Goal: Complete application form

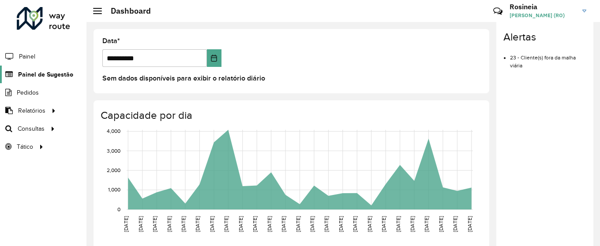
click at [57, 78] on span "Painel de Sugestão" at bounding box center [45, 74] width 55 height 9
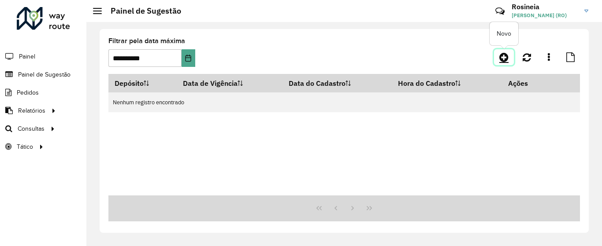
click at [503, 58] on icon at bounding box center [503, 57] width 9 height 11
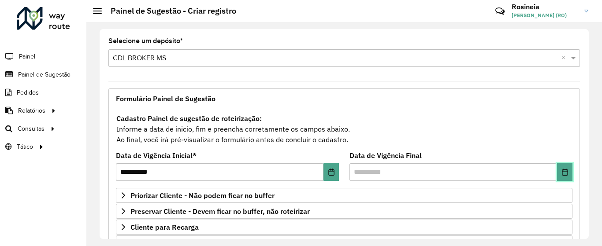
click at [563, 173] on icon "Choose Date" at bounding box center [565, 172] width 7 height 7
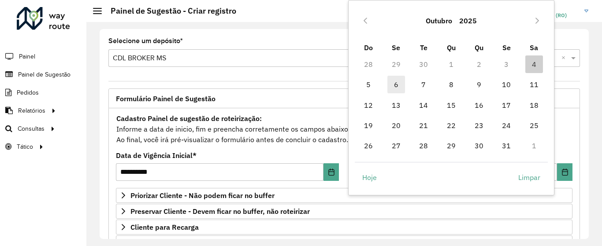
click at [392, 84] on span "6" at bounding box center [396, 85] width 18 height 18
type input "**********"
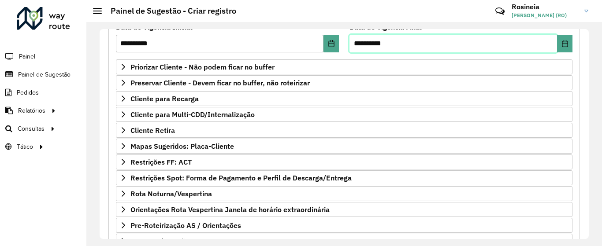
scroll to position [133, 0]
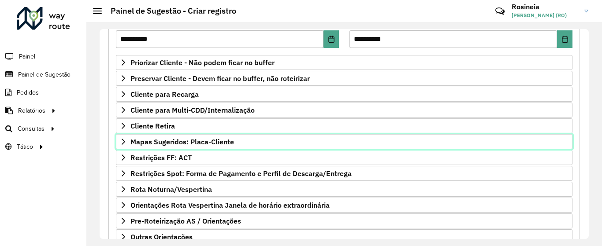
click at [220, 142] on span "Mapas Sugeridos: Placa-Cliente" at bounding box center [182, 141] width 104 height 7
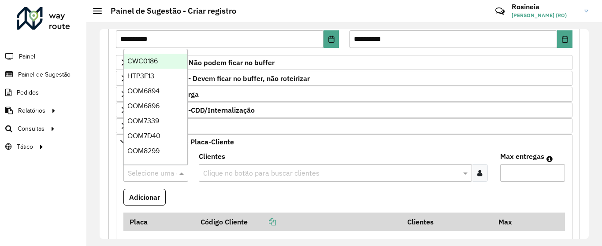
click at [154, 171] on input "text" at bounding box center [147, 173] width 38 height 11
type input "*"
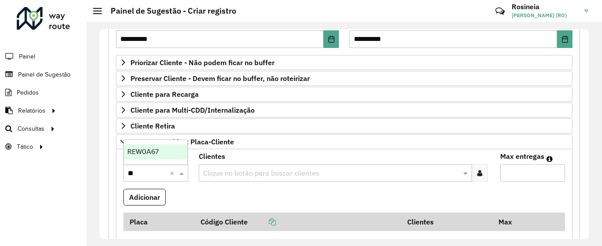
type input "***"
click at [152, 149] on span "REW0A67" at bounding box center [142, 151] width 31 height 7
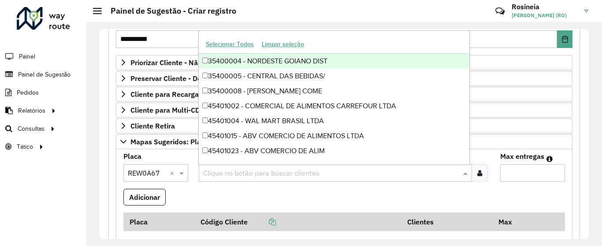
click at [234, 177] on input "text" at bounding box center [331, 173] width 260 height 11
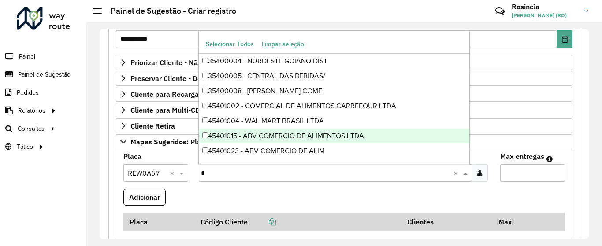
type input "*"
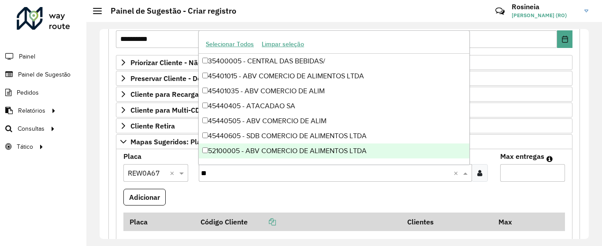
click at [261, 150] on div "52100005 - ABV COMERCIO DE ALIMENTOS LTDA" at bounding box center [334, 151] width 271 height 15
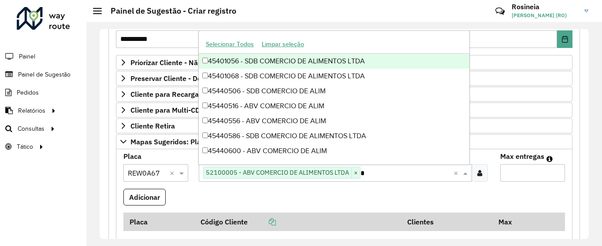
type input "*"
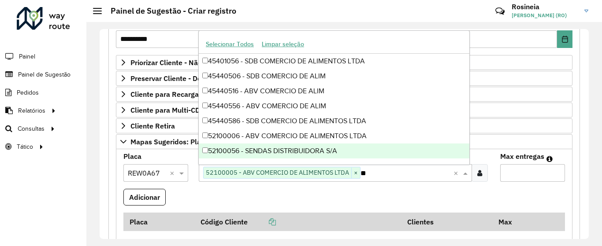
click at [322, 154] on div "52100056 - SENDAS DISTRIBUIDORA S/A" at bounding box center [334, 151] width 271 height 15
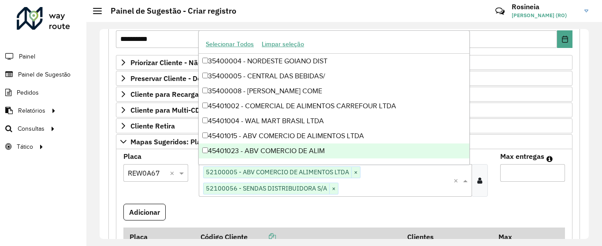
click at [544, 174] on input "Max entregas" at bounding box center [532, 173] width 65 height 18
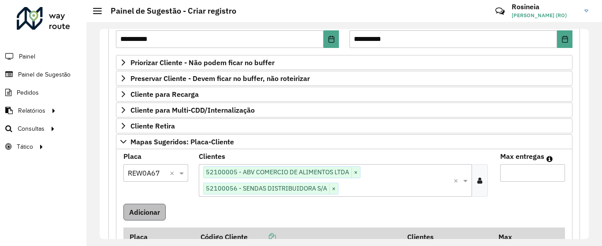
type input "*"
click at [142, 212] on button "Adicionar" at bounding box center [144, 212] width 42 height 17
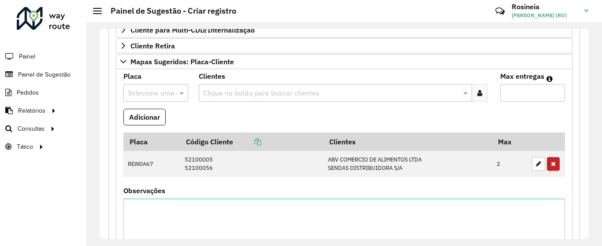
scroll to position [225, 0]
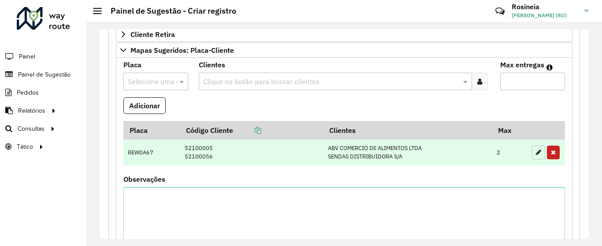
click at [536, 152] on icon "button" at bounding box center [538, 152] width 5 height 6
type input "*"
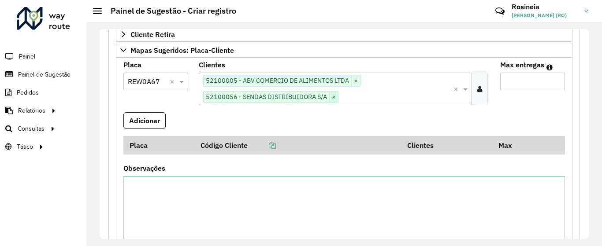
click at [333, 99] on span "×" at bounding box center [333, 97] width 9 height 11
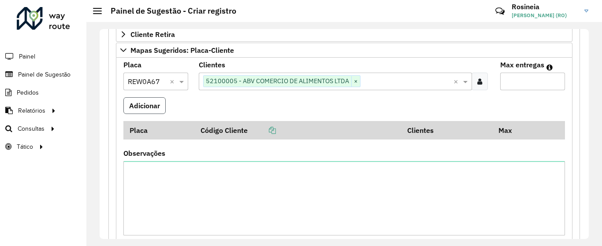
click at [145, 106] on button "Adicionar" at bounding box center [144, 105] width 42 height 17
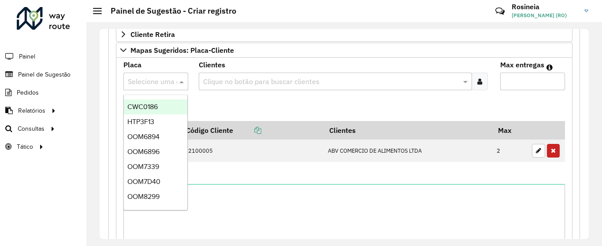
click at [157, 82] on input "text" at bounding box center [147, 82] width 38 height 11
type input "***"
click at [161, 108] on div "REW0A67" at bounding box center [155, 107] width 63 height 15
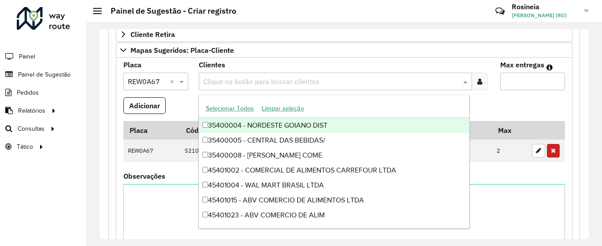
click at [241, 81] on input "text" at bounding box center [331, 82] width 260 height 11
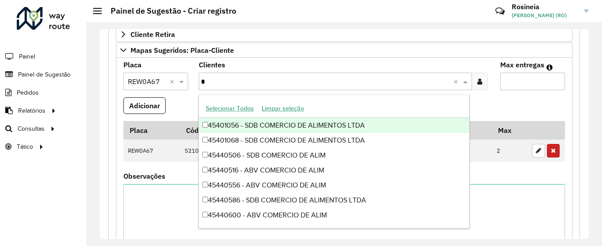
type input "*"
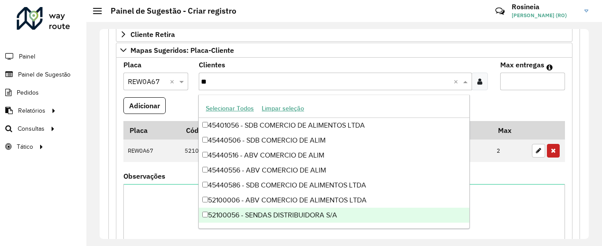
click at [262, 214] on div "52100056 - SENDAS DISTRIBUIDORA S/A" at bounding box center [334, 215] width 271 height 15
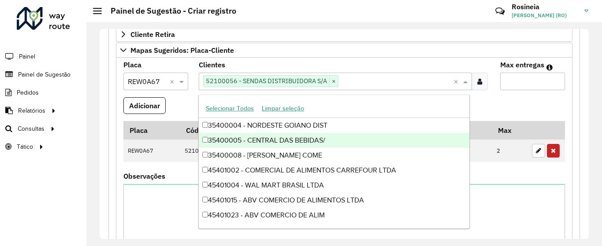
click at [525, 86] on input "Max entregas" at bounding box center [532, 82] width 65 height 18
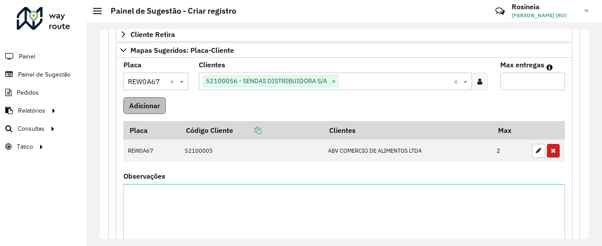
type input "*"
click at [143, 105] on button "Adicionar" at bounding box center [144, 105] width 42 height 17
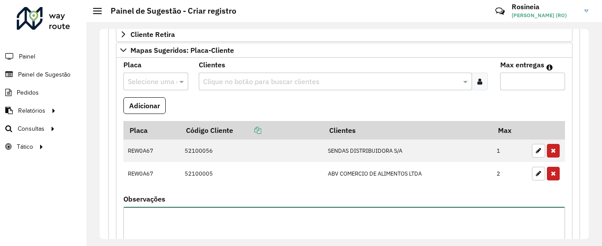
click at [145, 214] on textarea "Observações" at bounding box center [344, 244] width 442 height 74
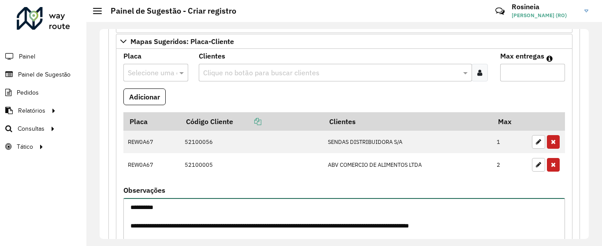
scroll to position [243, 0]
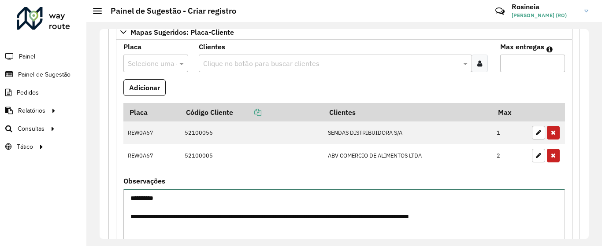
type textarea "**********"
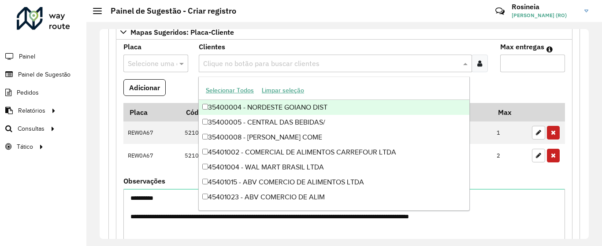
click at [225, 67] on input "text" at bounding box center [331, 64] width 260 height 11
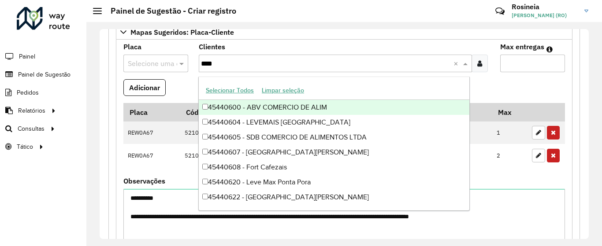
type input "*****"
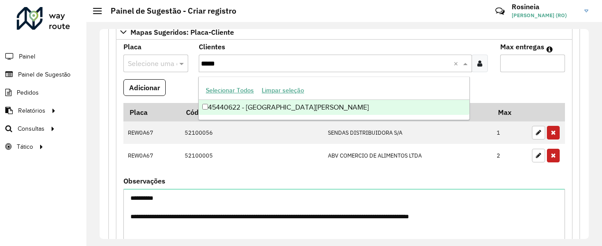
click at [264, 102] on div "45440622 - [GEOGRAPHIC_DATA][PERSON_NAME]" at bounding box center [334, 107] width 271 height 15
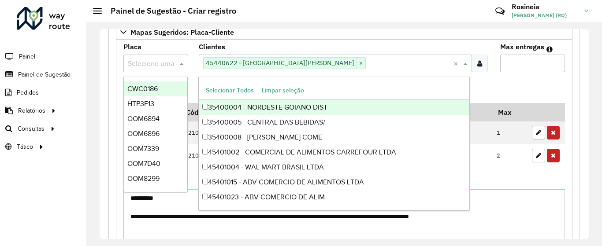
click at [143, 64] on input "text" at bounding box center [147, 64] width 38 height 11
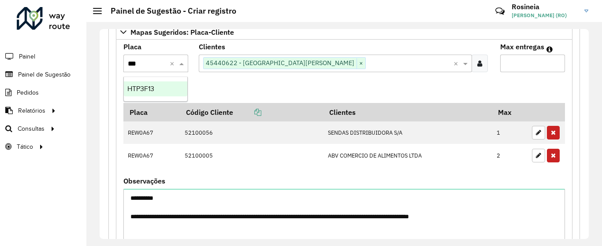
type input "****"
click at [154, 94] on div "HTP3F13" at bounding box center [155, 89] width 63 height 15
click at [542, 63] on input "Max entregas" at bounding box center [532, 64] width 65 height 18
type input "*"
click at [146, 91] on button "Adicionar" at bounding box center [144, 87] width 42 height 17
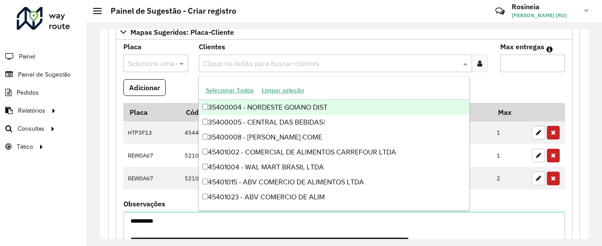
click at [254, 67] on input "text" at bounding box center [331, 64] width 260 height 11
type input "**"
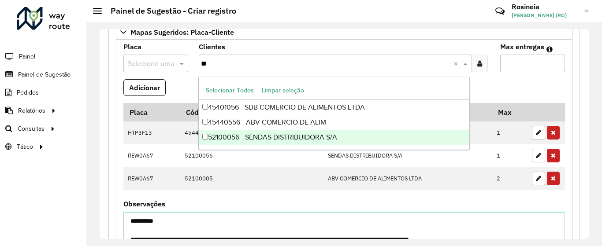
click at [267, 135] on div "52100056 - SENDAS DISTRIBUIDORA S/A" at bounding box center [334, 137] width 271 height 15
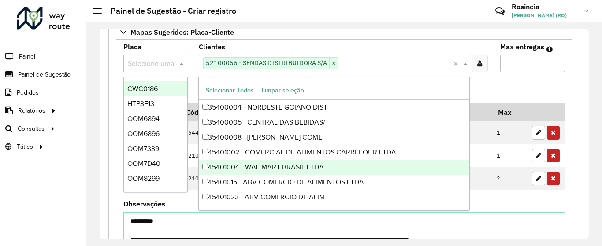
click at [167, 60] on div at bounding box center [155, 63] width 65 height 11
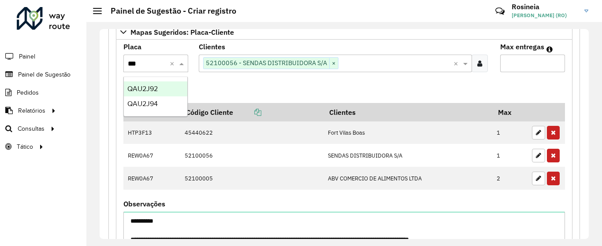
type input "****"
click at [176, 89] on div "QAU2J92" at bounding box center [155, 89] width 63 height 15
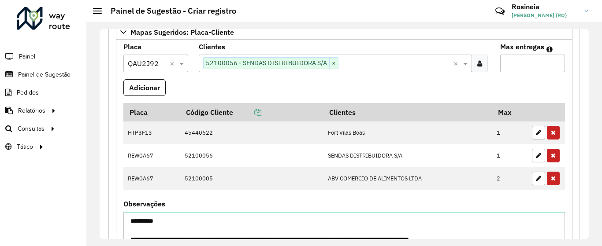
click at [516, 66] on input "Max entregas" at bounding box center [532, 64] width 65 height 18
type input "*"
click at [138, 82] on button "Adicionar" at bounding box center [144, 87] width 42 height 17
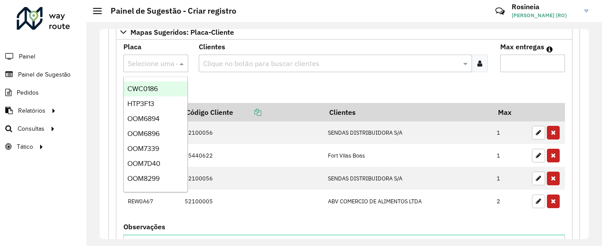
click at [147, 66] on input "text" at bounding box center [147, 64] width 38 height 11
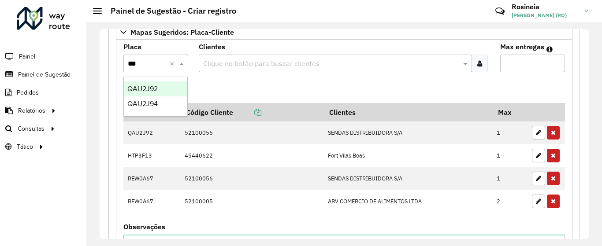
type input "****"
click at [176, 90] on div "QAU2J94" at bounding box center [155, 89] width 63 height 15
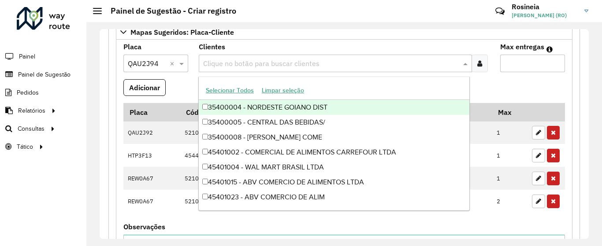
click at [237, 66] on input "text" at bounding box center [331, 64] width 260 height 11
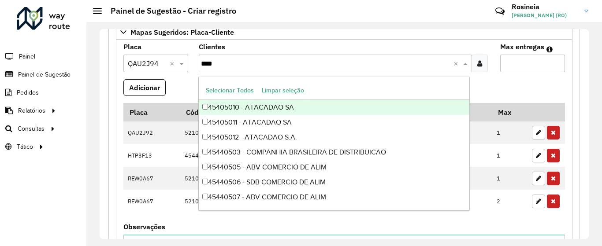
type input "*****"
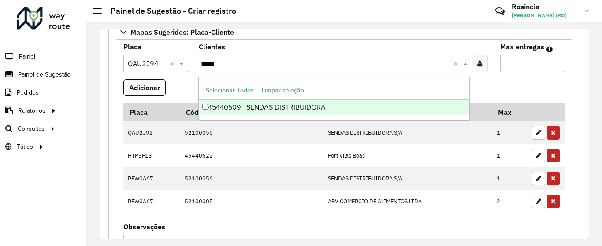
click at [350, 101] on div "45440509 - SENDAS DISTRIBUIDORA" at bounding box center [334, 107] width 271 height 15
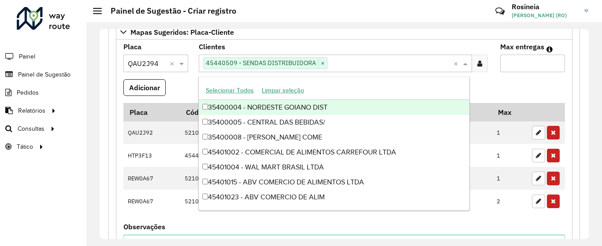
click at [533, 64] on input "Max entregas" at bounding box center [532, 64] width 65 height 18
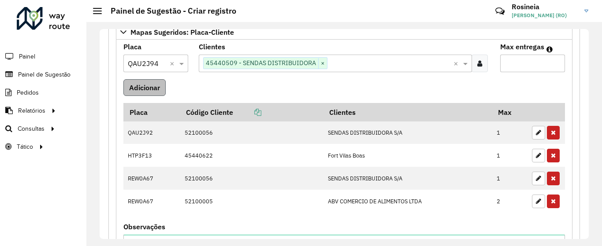
type input "*"
click at [143, 89] on button "Adicionar" at bounding box center [144, 87] width 42 height 17
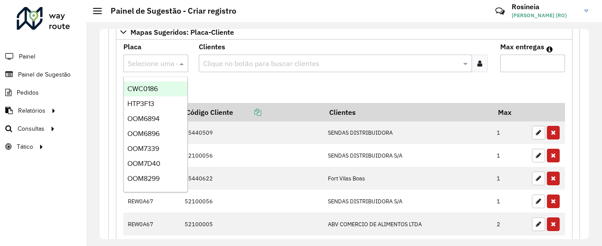
click at [154, 63] on input "text" at bounding box center [147, 64] width 38 height 11
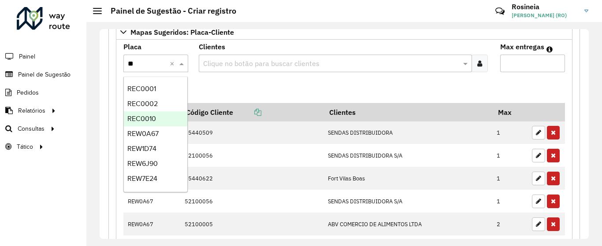
type input "***"
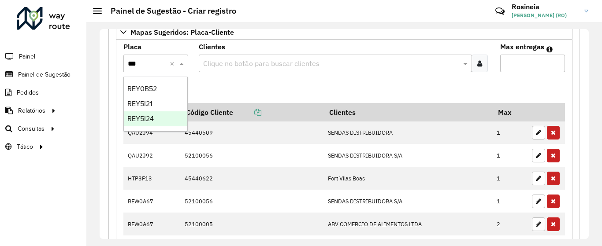
click at [166, 118] on div "REY5I24" at bounding box center [155, 119] width 63 height 15
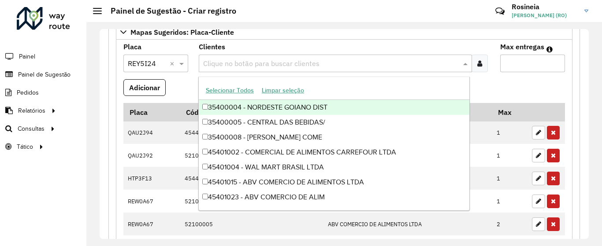
click at [306, 60] on input "text" at bounding box center [331, 64] width 260 height 11
type input "**"
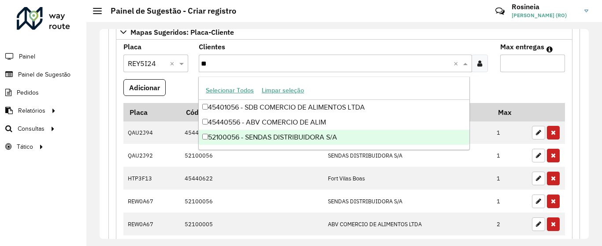
click at [313, 138] on div "52100056 - SENDAS DISTRIBUIDORA S/A" at bounding box center [334, 137] width 271 height 15
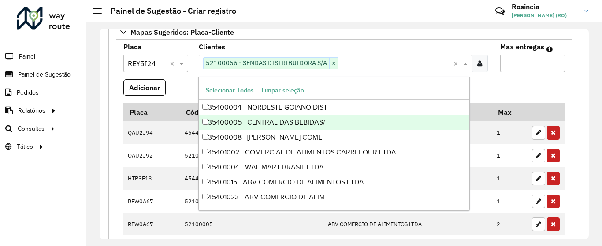
click at [529, 67] on input "Max entregas" at bounding box center [532, 64] width 65 height 18
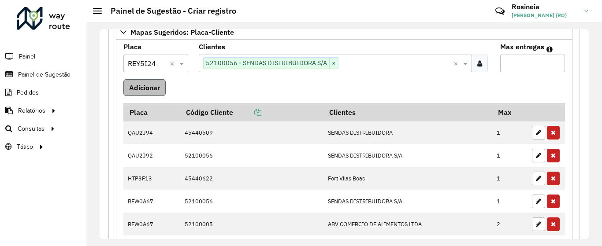
type input "*"
click at [149, 86] on button "Adicionar" at bounding box center [144, 87] width 42 height 17
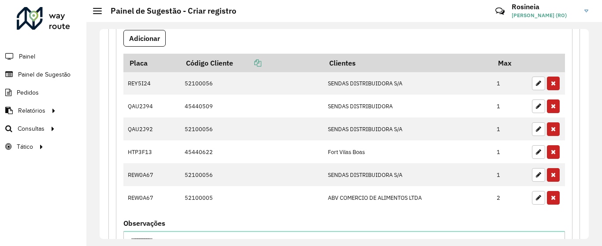
scroll to position [294, 0]
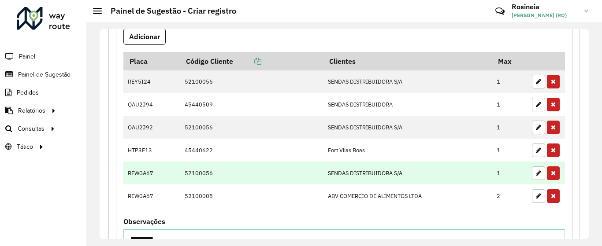
click at [298, 175] on td "52100056" at bounding box center [251, 173] width 143 height 23
click at [537, 175] on icon "button" at bounding box center [538, 173] width 5 height 6
type input "*"
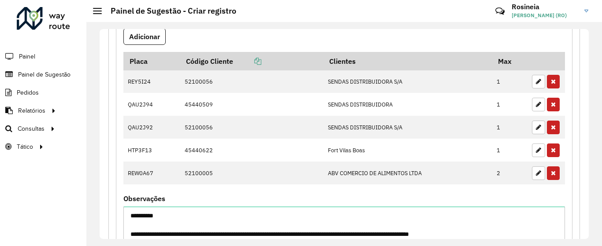
drag, startPoint x: 585, startPoint y: 137, endPoint x: 588, endPoint y: 130, distance: 7.9
click at [588, 130] on div "**********" at bounding box center [344, 134] width 489 height 210
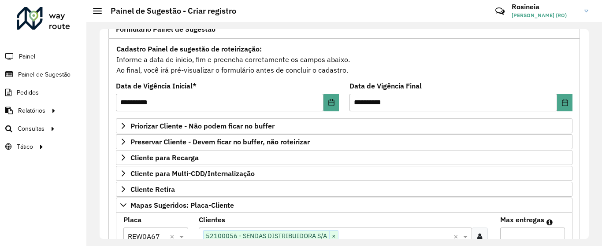
scroll to position [110, 0]
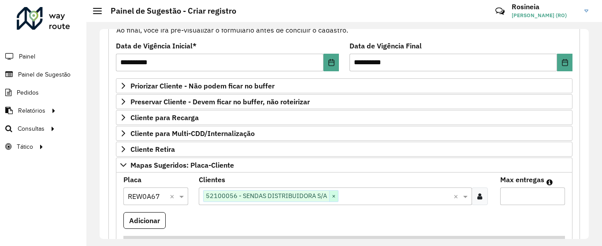
click at [333, 195] on span "×" at bounding box center [333, 196] width 9 height 11
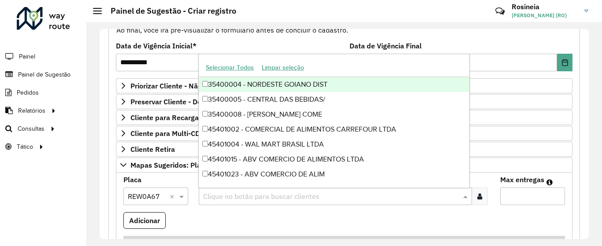
click at [328, 195] on input "text" at bounding box center [331, 197] width 260 height 11
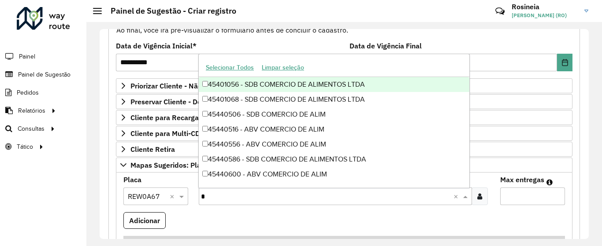
type input "*"
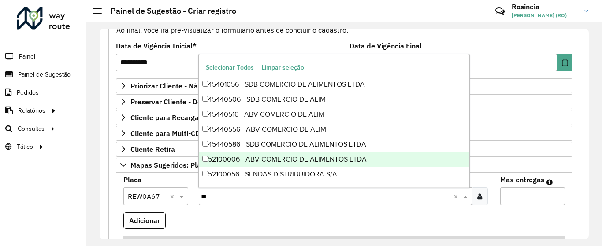
click at [314, 157] on div "52100006 - ABV COMERCIO DE ALIMENTOS LTDA" at bounding box center [334, 159] width 271 height 15
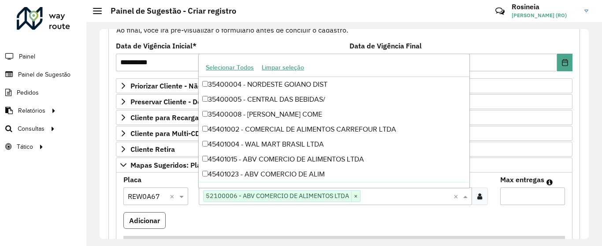
click at [152, 219] on button "Adicionar" at bounding box center [144, 220] width 42 height 17
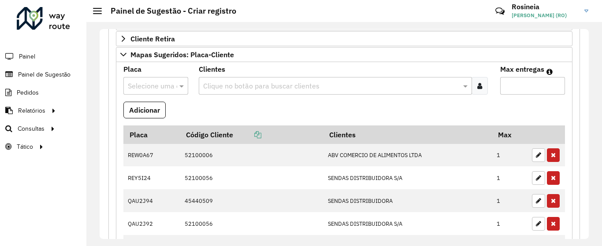
scroll to position [233, 0]
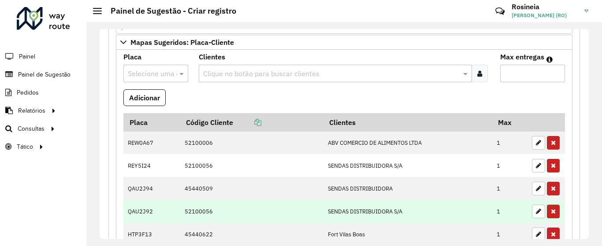
click at [210, 214] on td "52100056" at bounding box center [251, 211] width 143 height 23
click at [538, 211] on icon "button" at bounding box center [538, 212] width 5 height 6
type input "*"
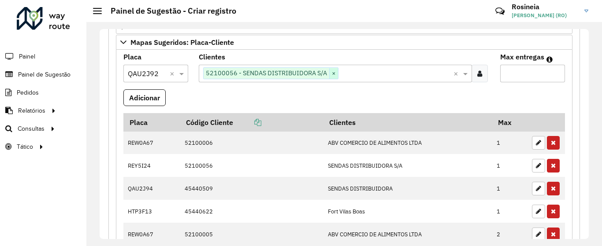
click at [333, 73] on span "×" at bounding box center [333, 73] width 9 height 11
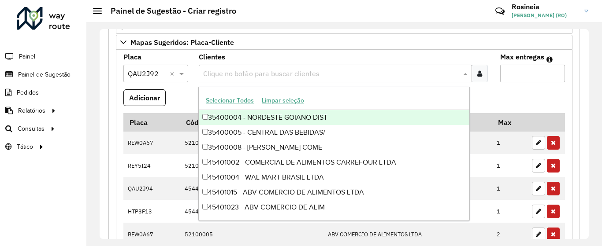
click at [306, 67] on div "Clique no botão para buscar clientes" at bounding box center [335, 74] width 273 height 18
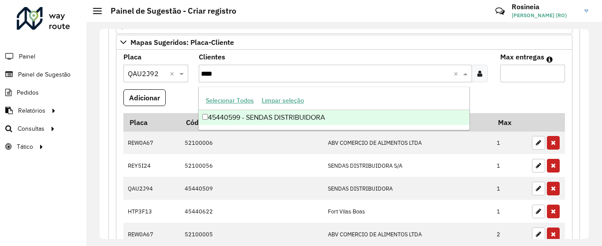
type input "*****"
click at [341, 116] on div "45440599 - SENDAS DISTRIBUIDORA" at bounding box center [334, 117] width 271 height 15
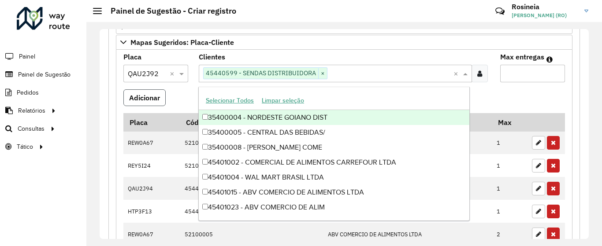
click at [134, 95] on button "Adicionar" at bounding box center [144, 97] width 42 height 17
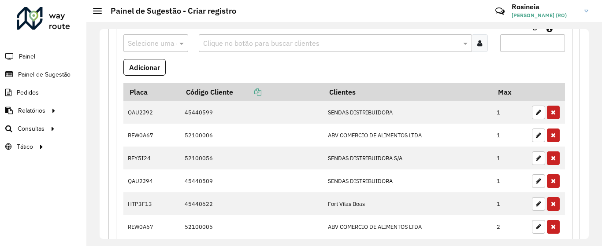
scroll to position [275, 0]
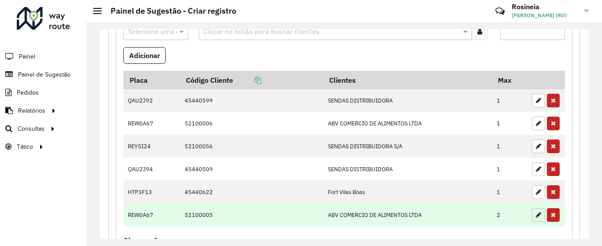
click at [536, 217] on icon "button" at bounding box center [538, 215] width 5 height 6
type input "*"
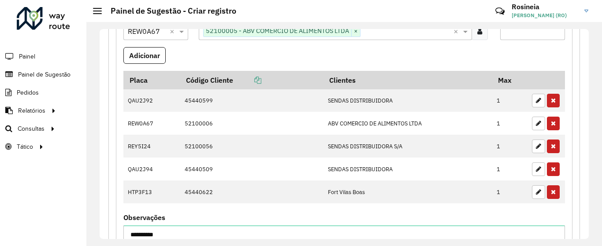
click at [519, 36] on input "*" at bounding box center [532, 31] width 65 height 18
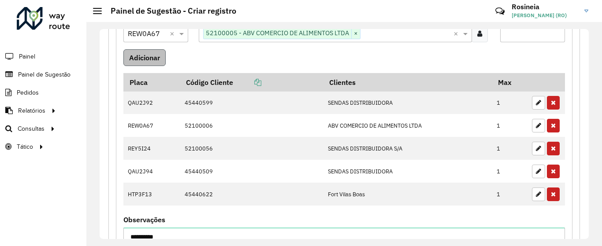
type input "*"
click at [150, 62] on button "Adicionar" at bounding box center [144, 57] width 42 height 17
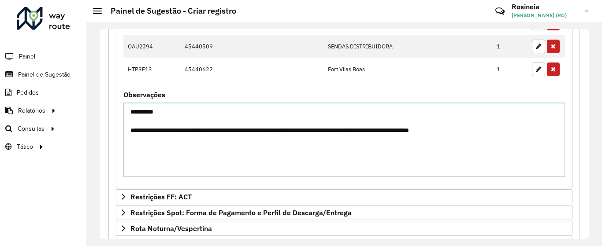
scroll to position [425, 0]
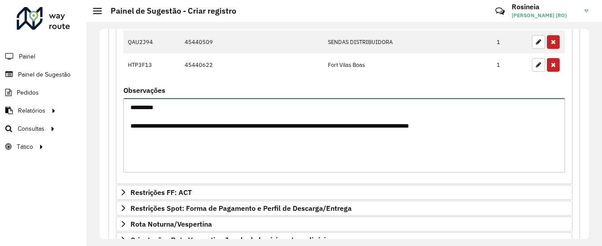
click at [151, 155] on textarea "**********" at bounding box center [344, 135] width 442 height 74
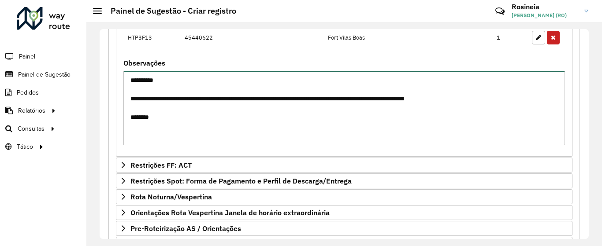
scroll to position [520, 0]
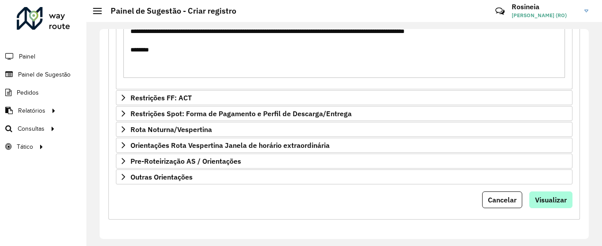
type textarea "**********"
click at [544, 198] on span "Visualizar" at bounding box center [551, 200] width 32 height 9
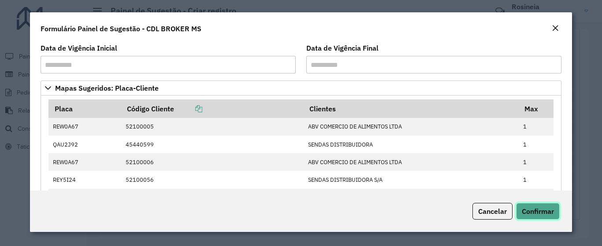
click at [546, 212] on span "Confirmar" at bounding box center [538, 211] width 32 height 9
